Goal: Find specific page/section: Find specific page/section

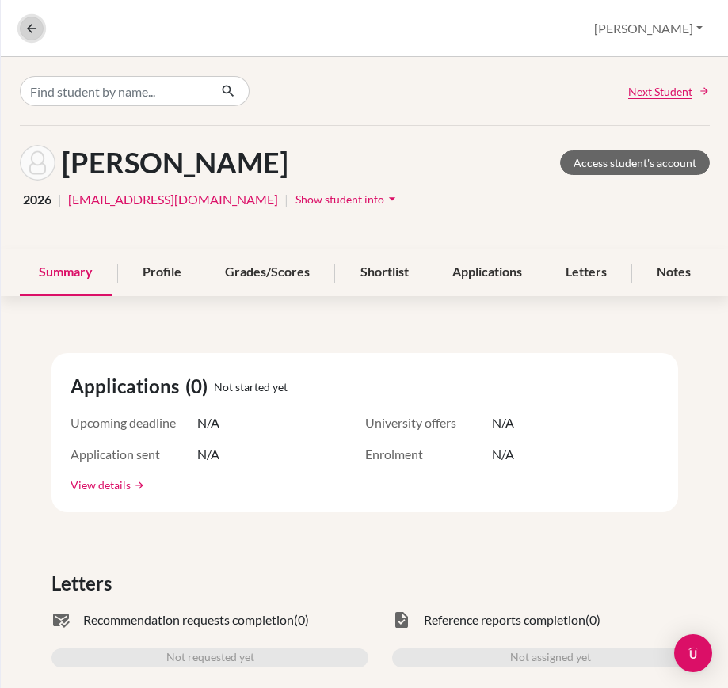
click at [34, 26] on icon at bounding box center [32, 28] width 14 height 14
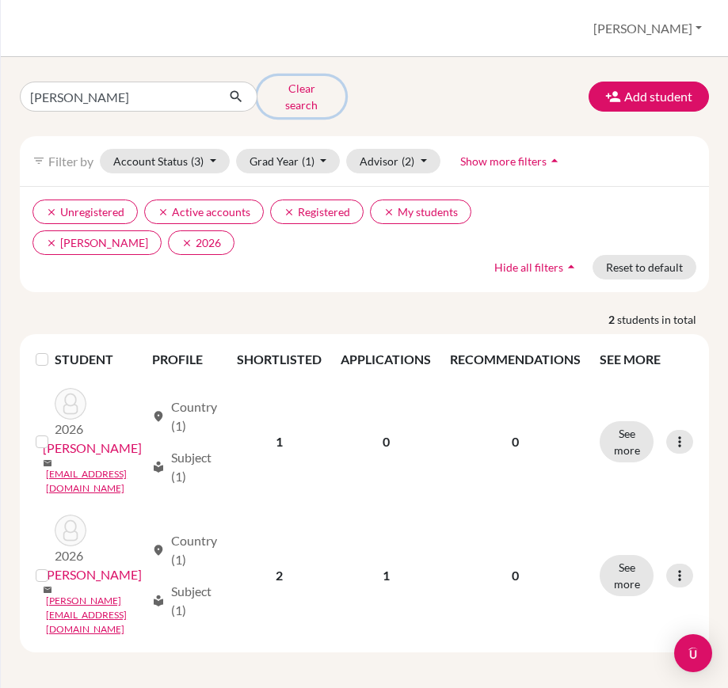
click at [321, 86] on button "Clear search" at bounding box center [301, 96] width 88 height 41
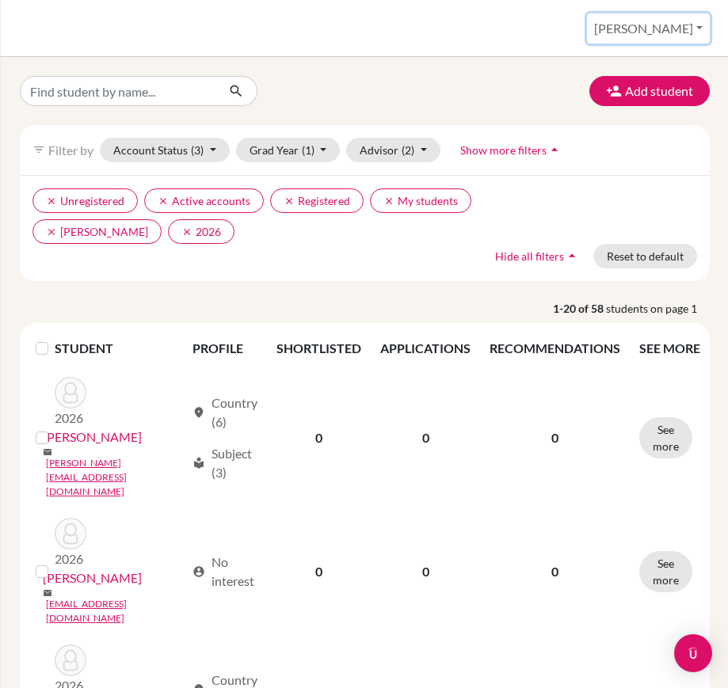
click at [676, 28] on button "[PERSON_NAME]" at bounding box center [648, 28] width 123 height 30
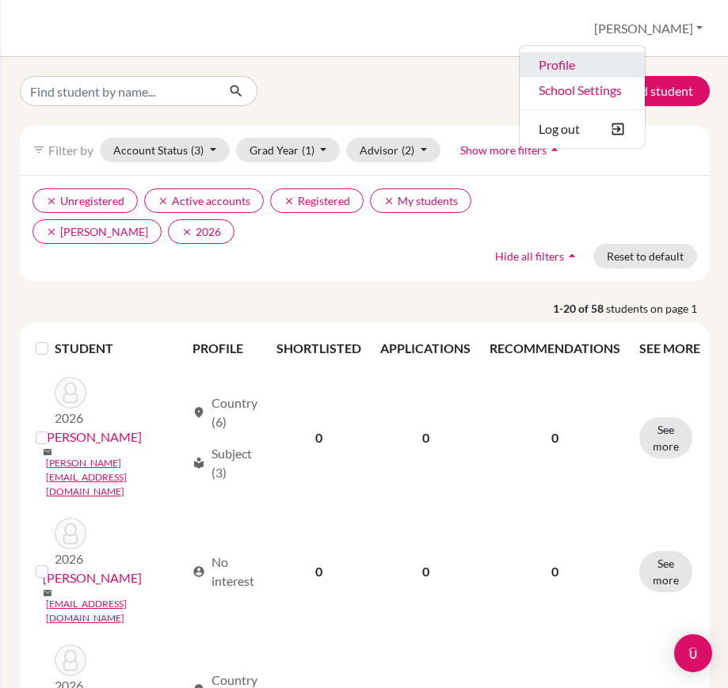
click at [645, 71] on link "Profile" at bounding box center [581, 64] width 125 height 25
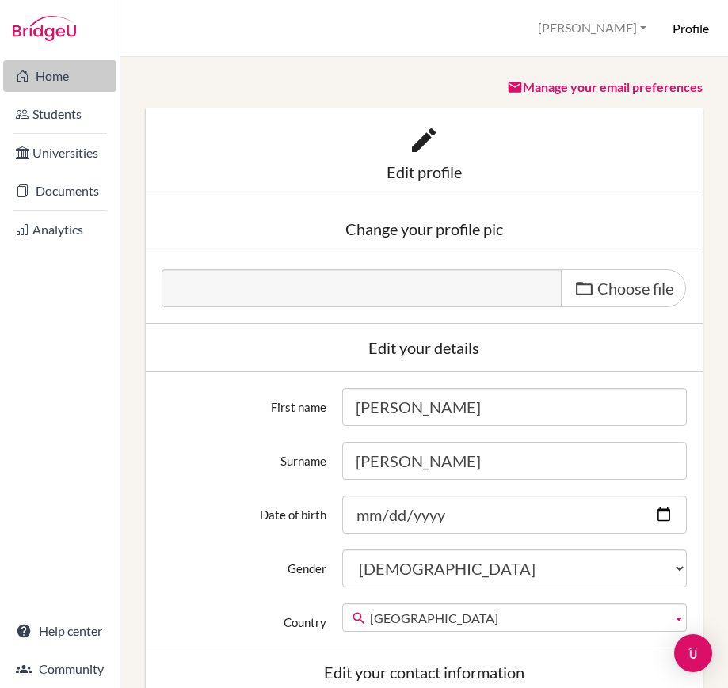
click at [79, 78] on link "Home" at bounding box center [59, 76] width 113 height 32
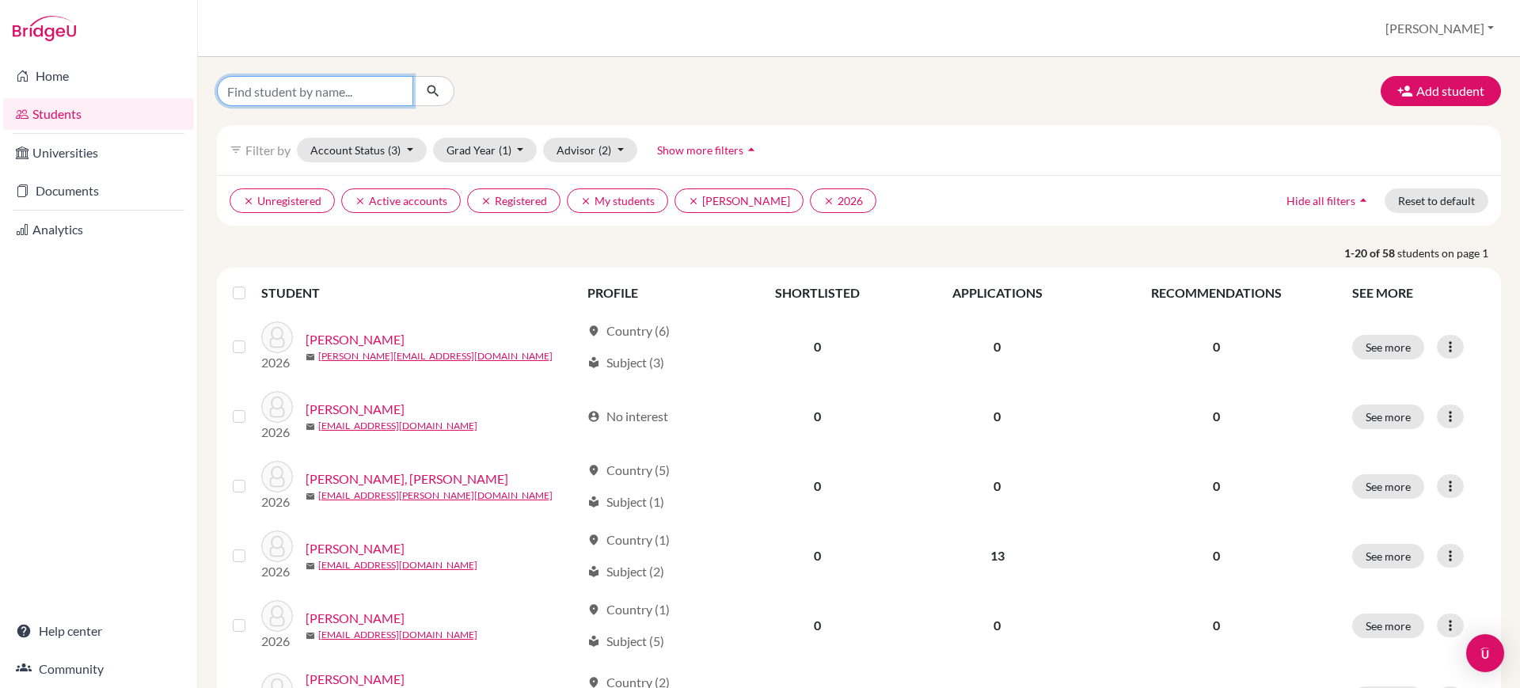
drag, startPoint x: 0, startPoint y: 0, endPoint x: 384, endPoint y: 83, distance: 392.9
click at [384, 83] on input "Find student by name..." at bounding box center [315, 91] width 196 height 30
type input "[PERSON_NAME]"
click at [434, 96] on icon "submit" at bounding box center [433, 91] width 16 height 16
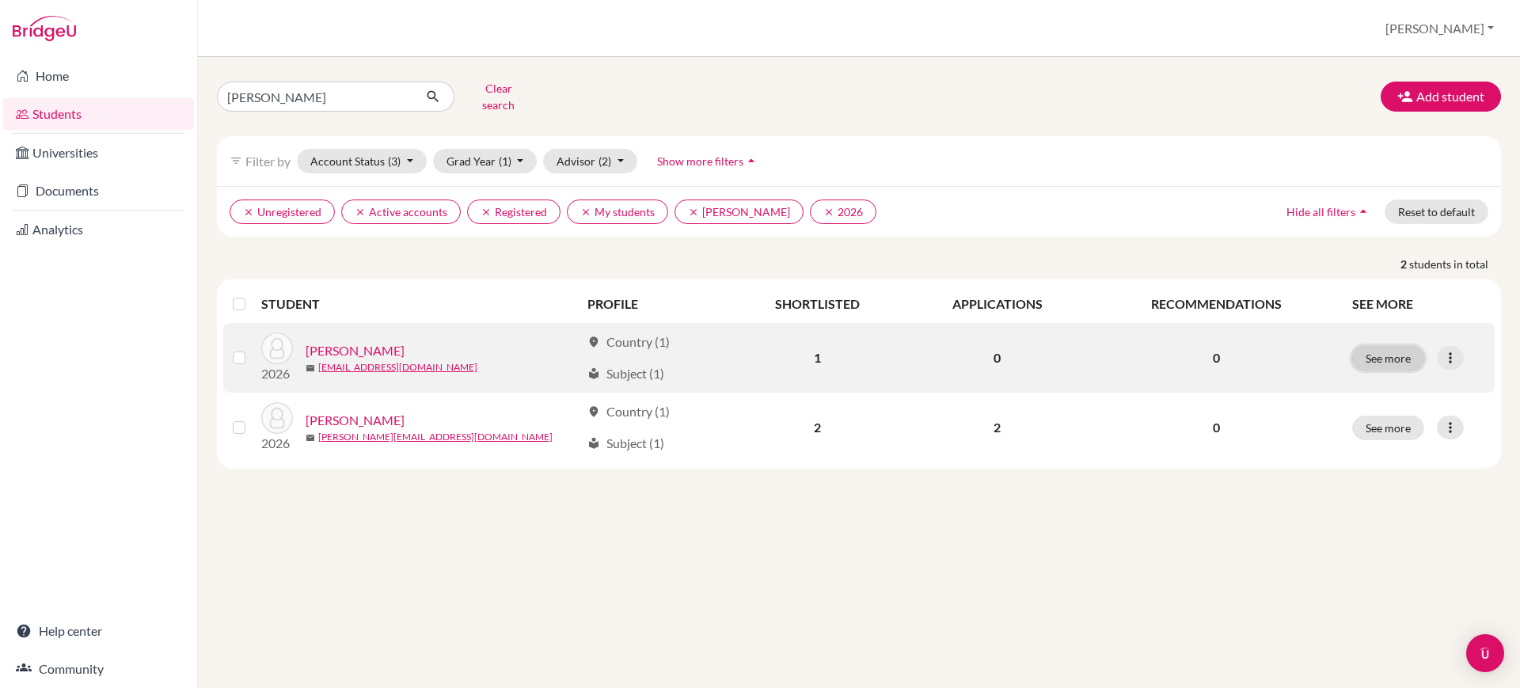
click at [1381, 346] on button "See more" at bounding box center [1388, 358] width 72 height 25
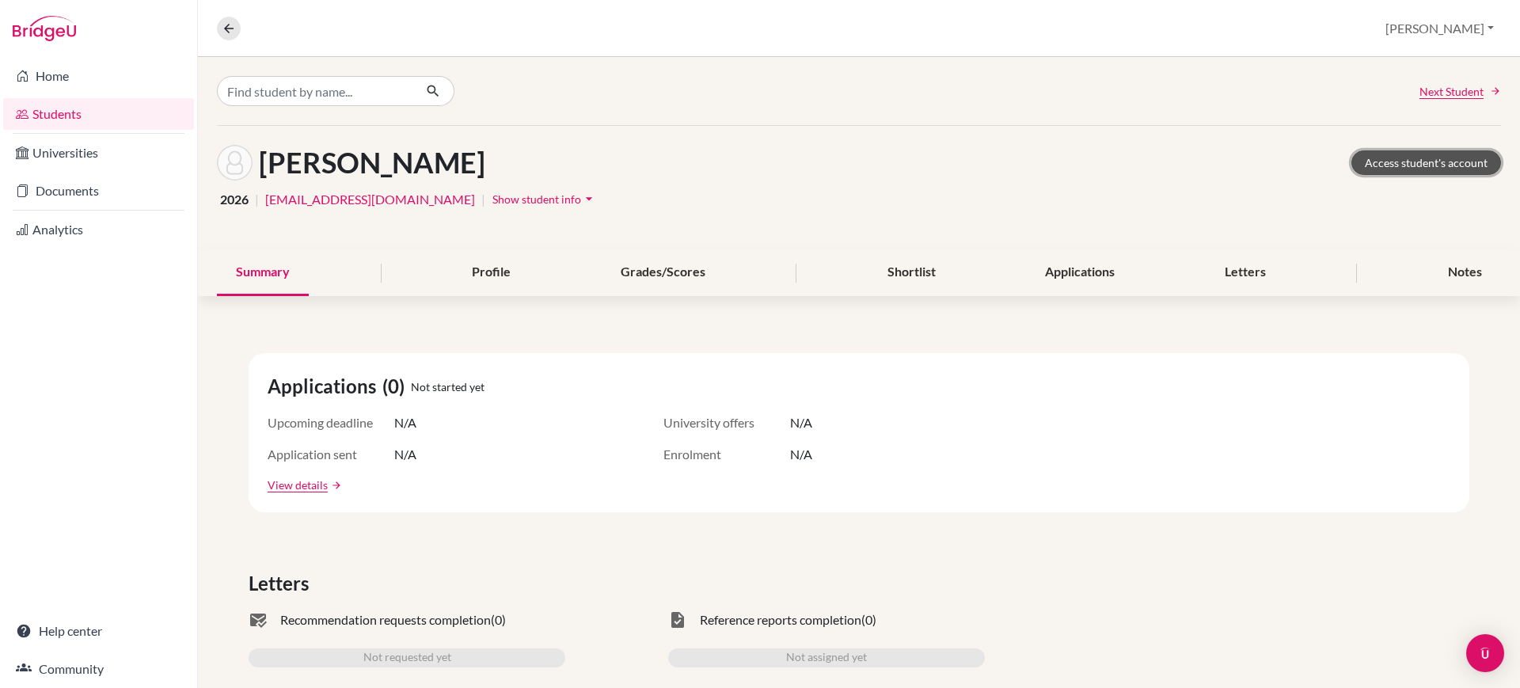
click at [1402, 167] on link "Access student's account" at bounding box center [1427, 162] width 150 height 25
click at [54, 93] on li "Home" at bounding box center [98, 76] width 197 height 38
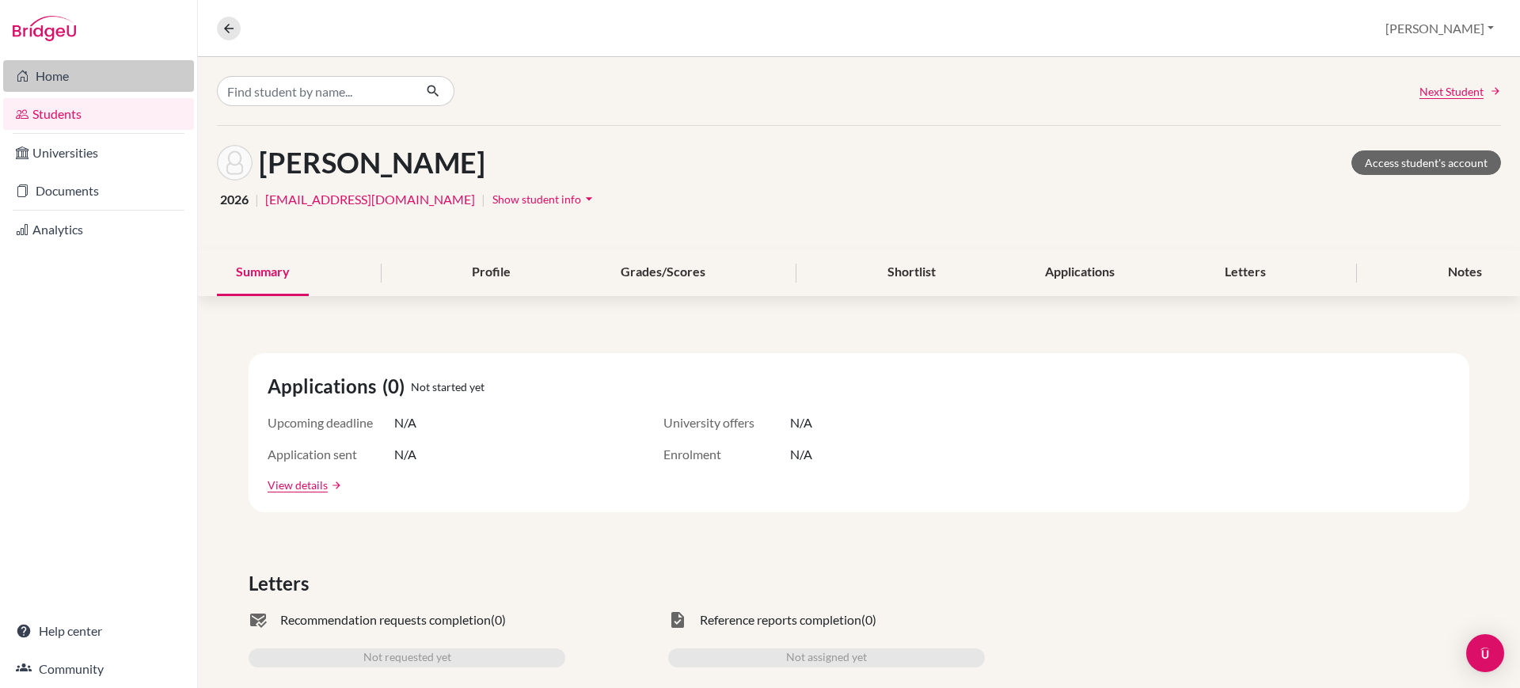
click at [76, 60] on link "Home" at bounding box center [98, 76] width 191 height 32
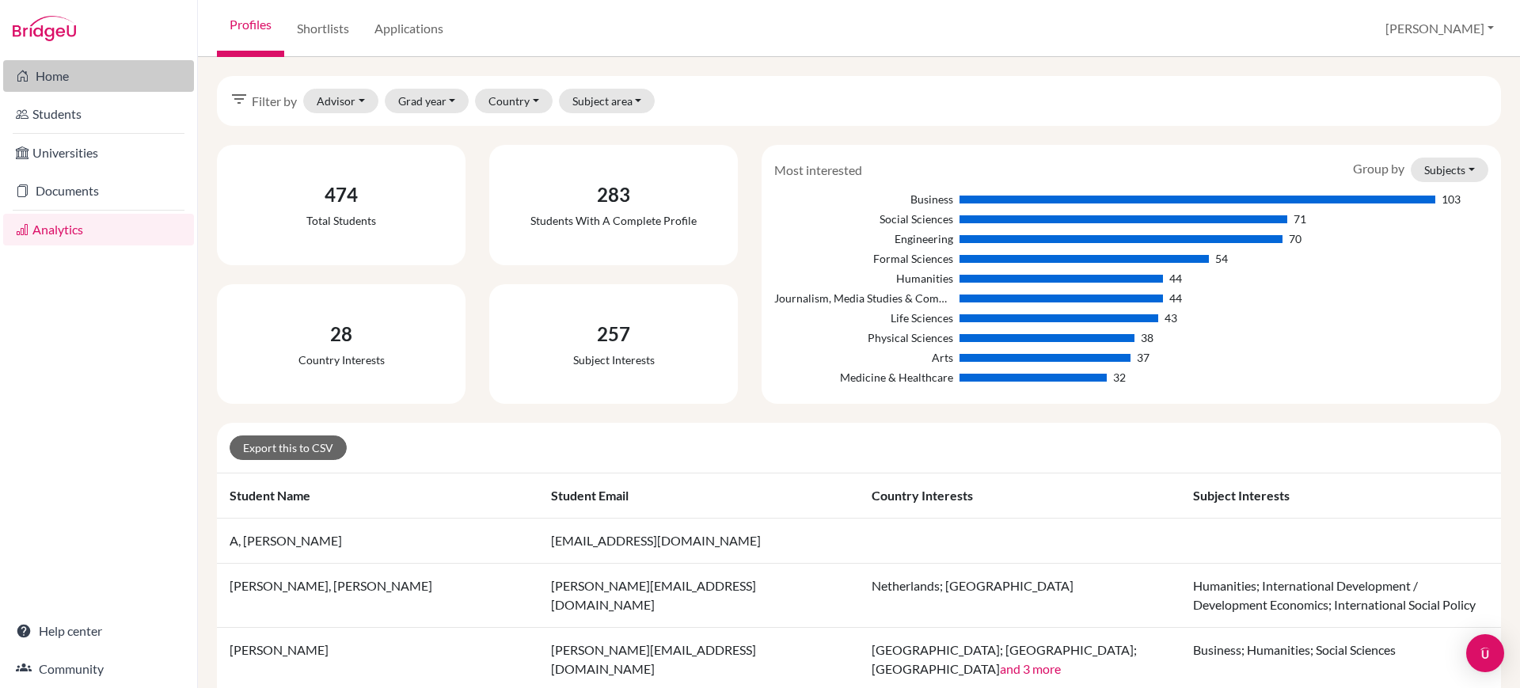
click at [105, 83] on link "Home" at bounding box center [98, 76] width 191 height 32
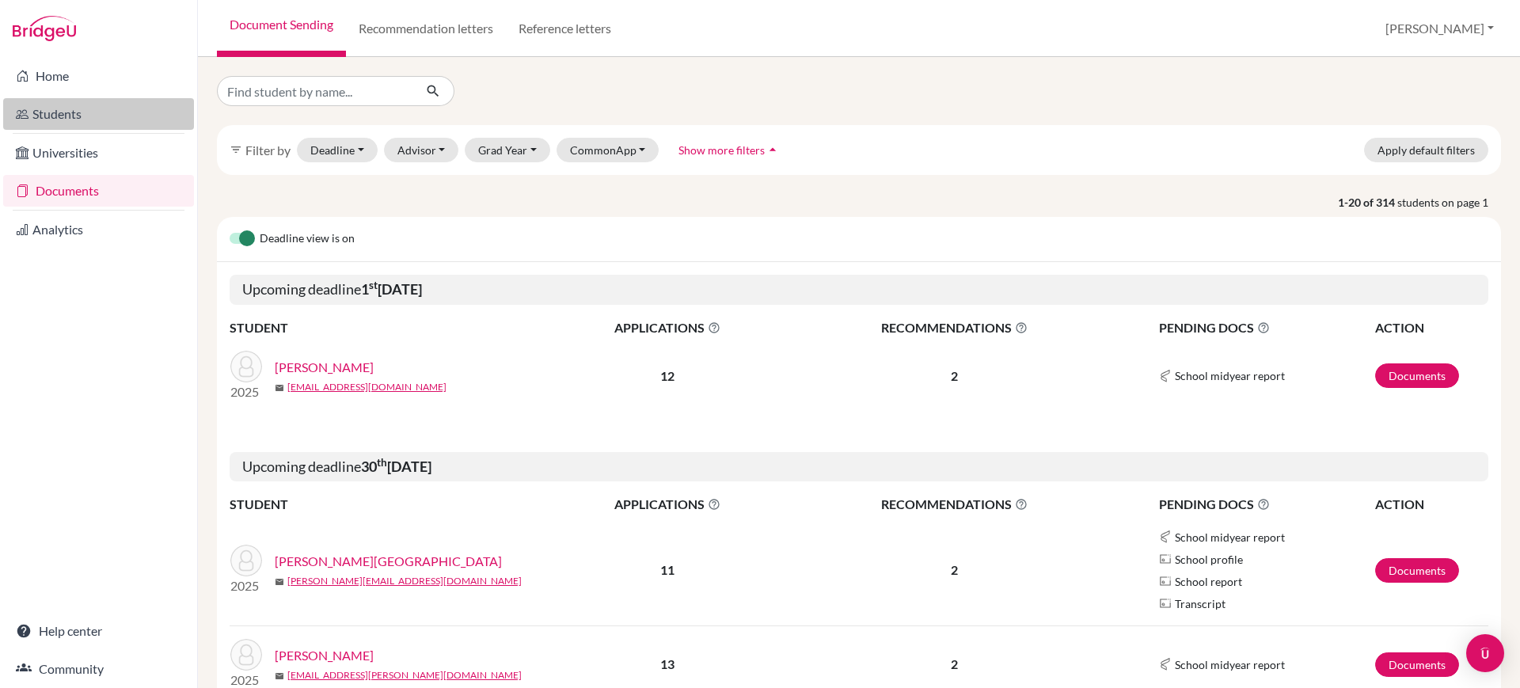
click at [134, 112] on link "Students" at bounding box center [98, 114] width 191 height 32
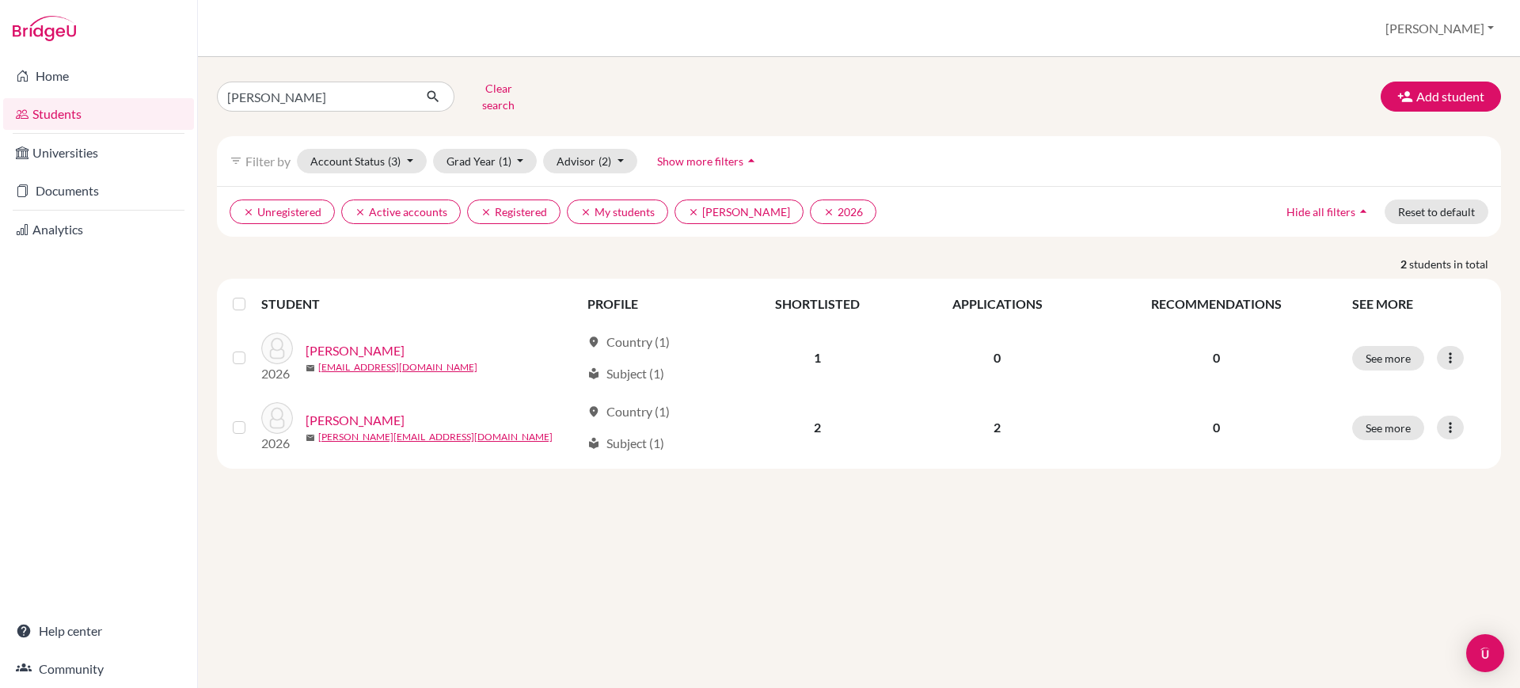
click at [711, 154] on span "Show more filters" at bounding box center [700, 160] width 86 height 13
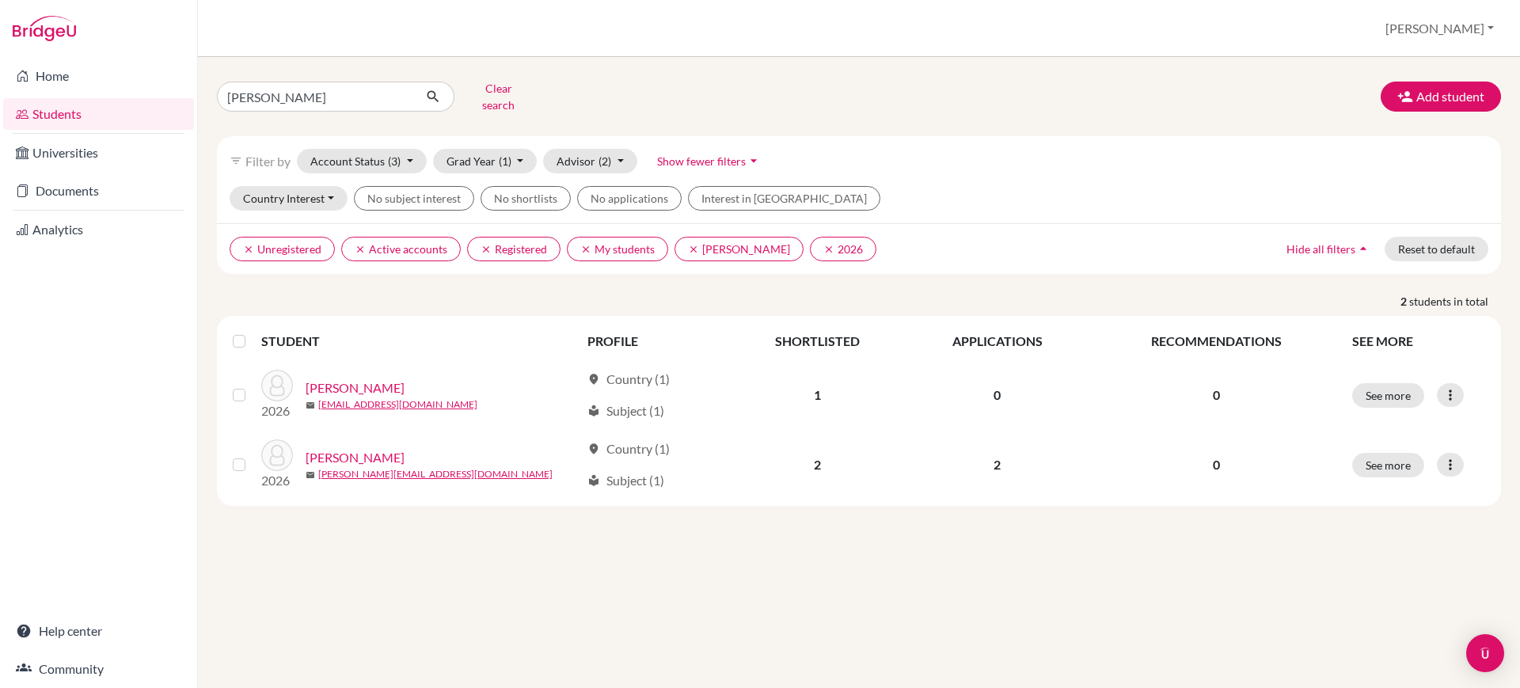
click at [705, 80] on div "[PERSON_NAME] Clear search Add student" at bounding box center [859, 96] width 1308 height 41
click at [97, 78] on link "Home" at bounding box center [98, 76] width 191 height 32
